Goal: Task Accomplishment & Management: Use online tool/utility

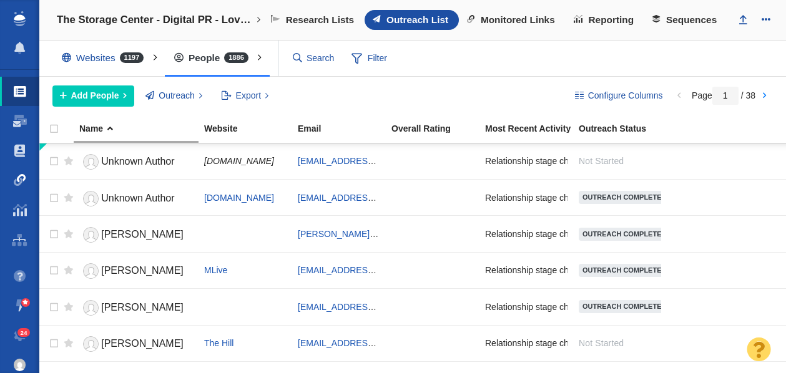
click at [21, 172] on link "Link Monitoring" at bounding box center [19, 180] width 39 height 30
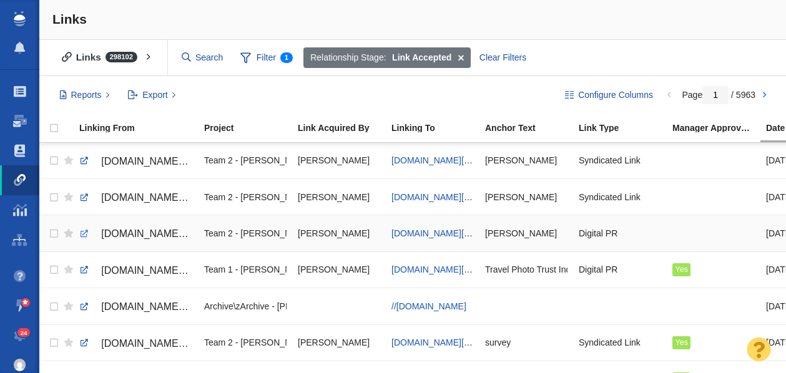
click at [84, 234] on link at bounding box center [84, 234] width 11 height 11
click at [427, 236] on span "johnstevenson.com/how-many-years-will-it-take-to-retire-in-your-state/" at bounding box center [438, 234] width 92 height 10
click at [86, 198] on link at bounding box center [84, 197] width 11 height 11
click at [84, 162] on link at bounding box center [84, 160] width 11 height 11
checkbox input "true"
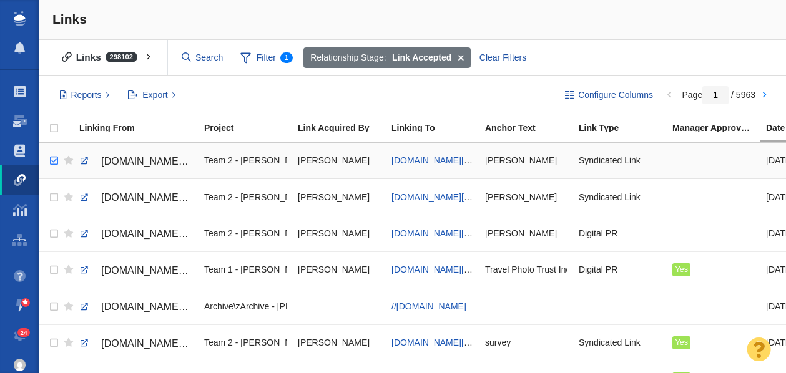
click at [54, 162] on input "checkbox" at bounding box center [52, 160] width 19 height 27
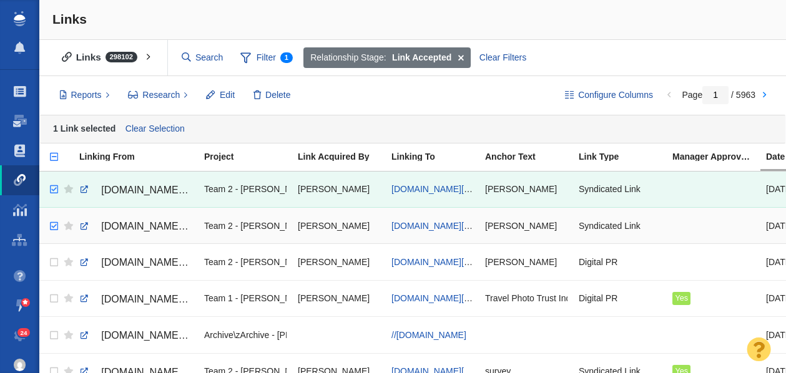
checkbox input "true"
click at [56, 227] on input "checkbox" at bounding box center [52, 226] width 19 height 27
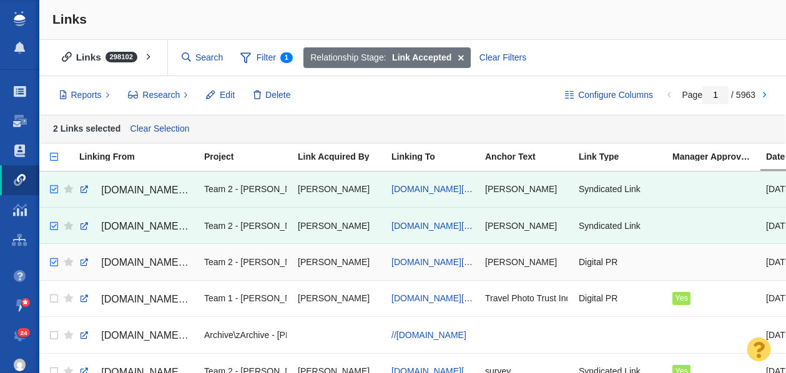
checkbox input "true"
click at [55, 264] on input "checkbox" at bounding box center [52, 262] width 19 height 27
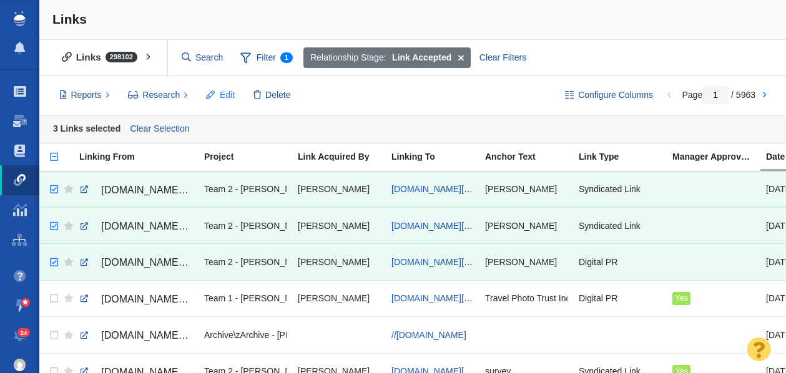
click at [228, 97] on span "Edit" at bounding box center [227, 95] width 15 height 13
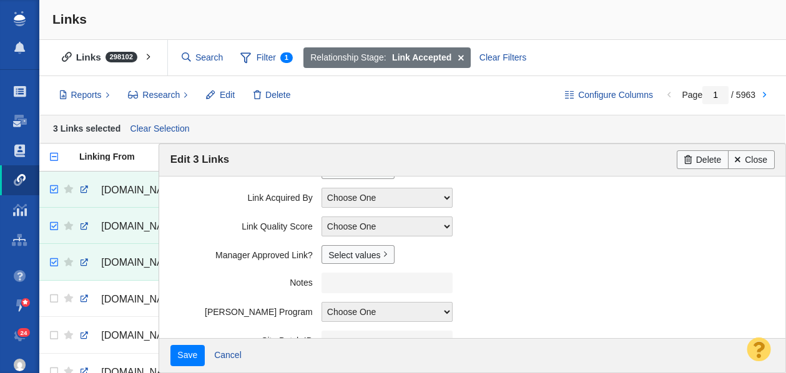
scroll to position [352, 0]
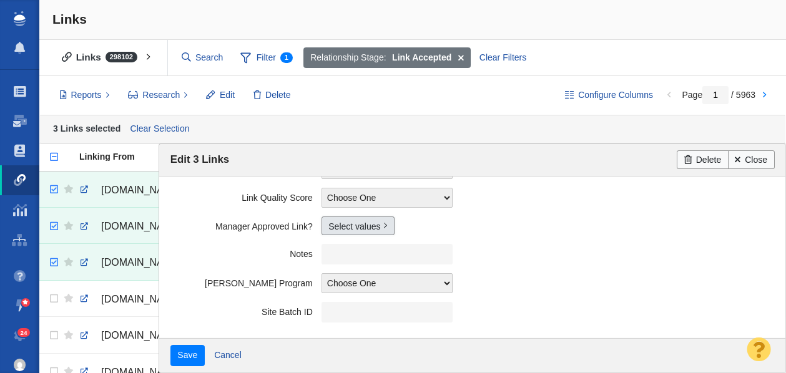
click at [347, 227] on link "Select values" at bounding box center [358, 226] width 73 height 19
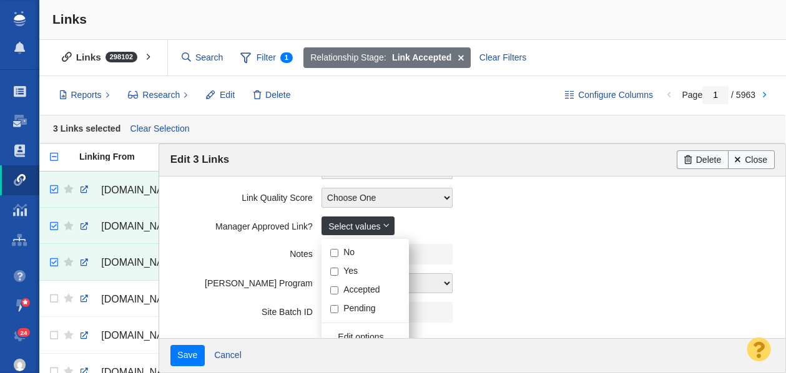
click at [332, 272] on input "Yes" at bounding box center [334, 272] width 8 height 8
checkbox input "true"
click at [219, 254] on label "Notes" at bounding box center [245, 252] width 151 height 16
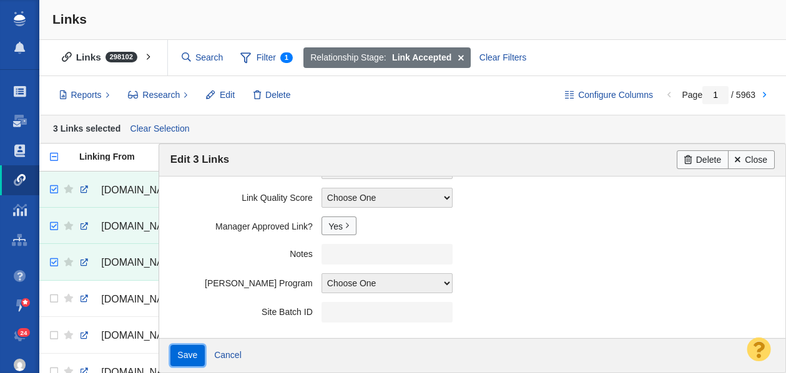
click at [193, 353] on input "Save" at bounding box center [187, 355] width 34 height 21
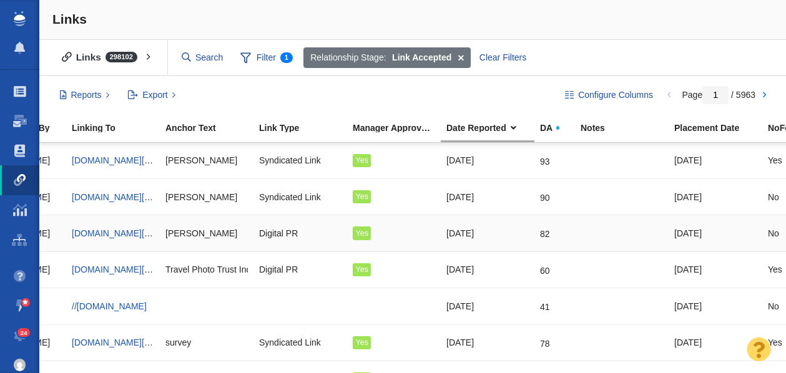
scroll to position [0, 0]
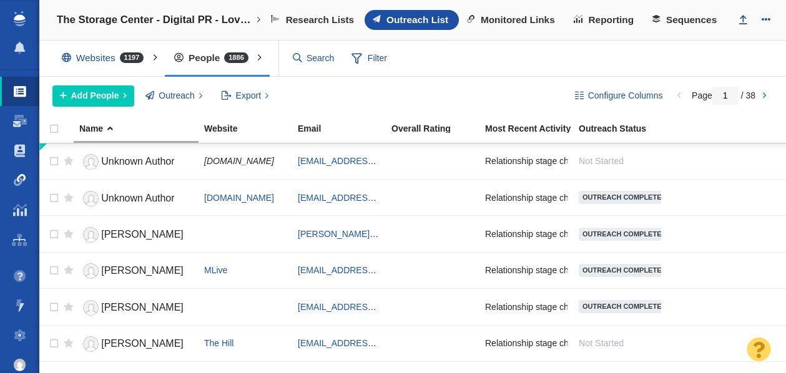
click at [16, 182] on span at bounding box center [20, 180] width 12 height 12
click at [23, 179] on span at bounding box center [20, 180] width 12 height 12
